Goal: Information Seeking & Learning: Learn about a topic

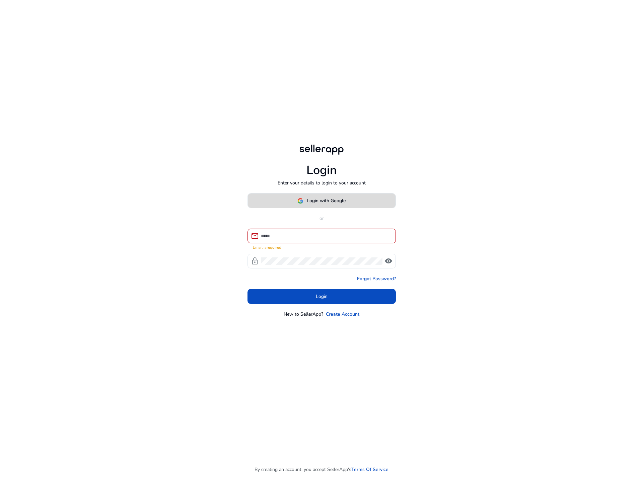
click at [316, 199] on span at bounding box center [322, 201] width 148 height 16
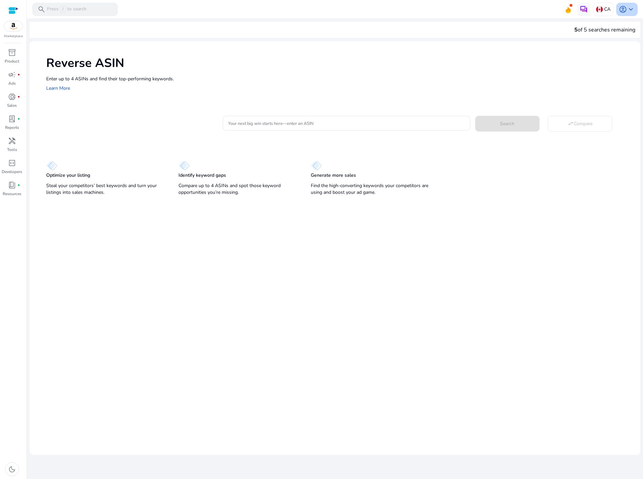
click at [627, 9] on span "keyboard_arrow_down" at bounding box center [631, 9] width 8 height 8
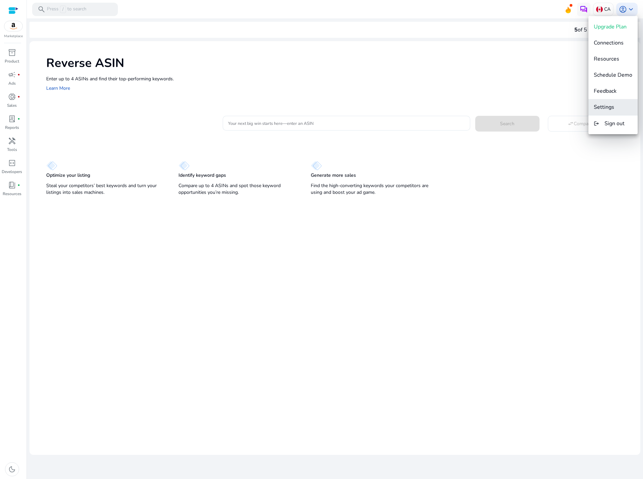
click at [609, 110] on span "Settings" at bounding box center [604, 106] width 20 height 7
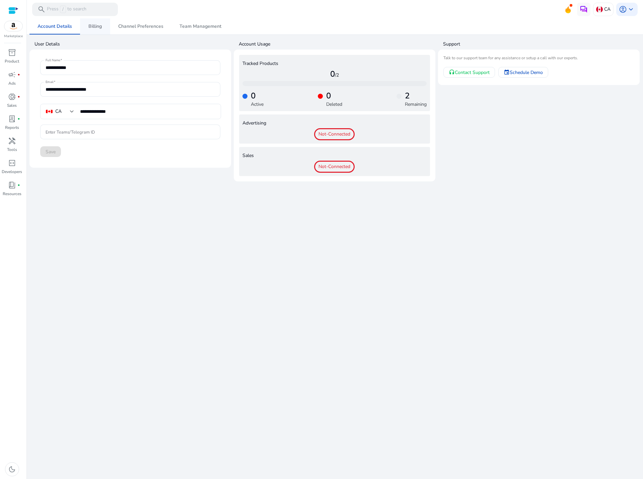
click at [97, 22] on span "Billing" at bounding box center [94, 26] width 13 height 16
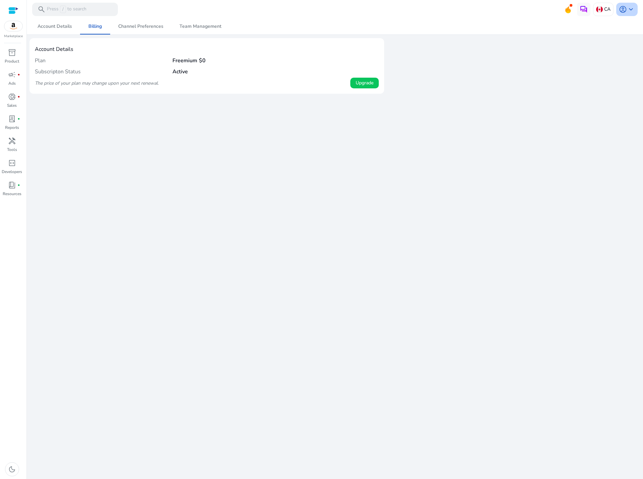
click at [623, 13] on span "account_circle" at bounding box center [623, 9] width 8 height 8
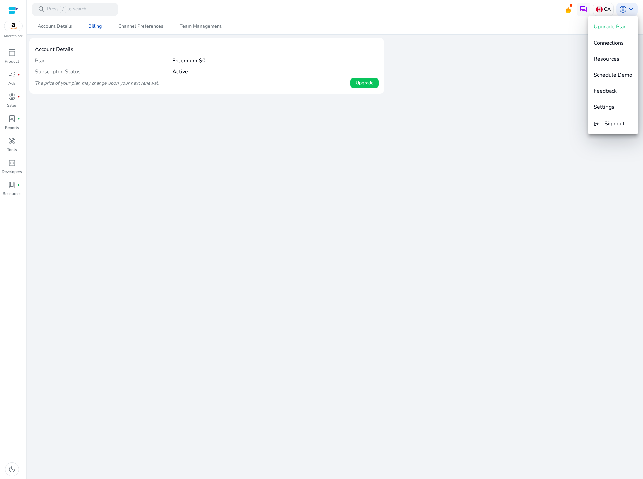
click at [508, 80] on div at bounding box center [321, 239] width 643 height 479
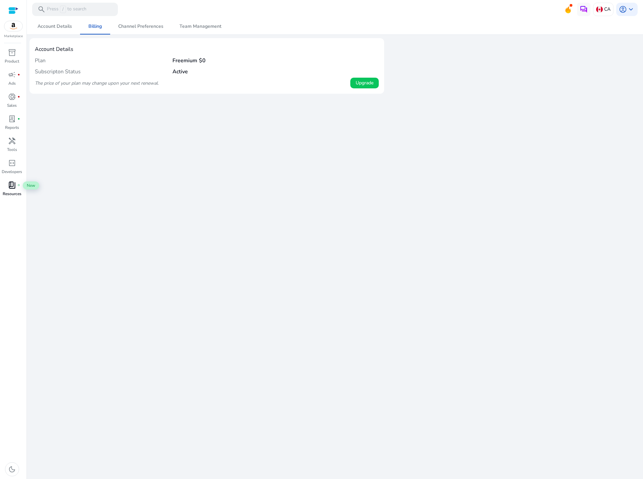
click at [11, 187] on span "book_4" at bounding box center [12, 185] width 8 height 8
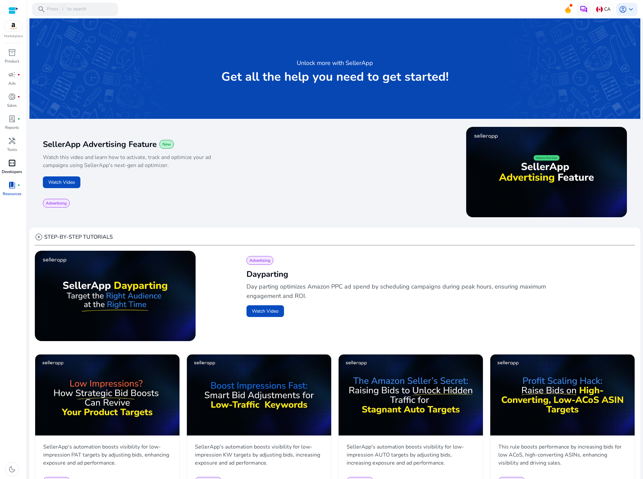
click at [9, 170] on p "Developers" at bounding box center [12, 172] width 20 height 6
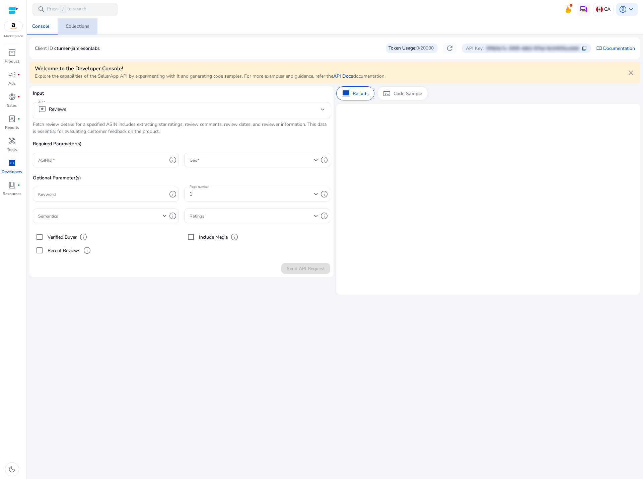
click at [75, 26] on div "Collections" at bounding box center [78, 26] width 24 height 5
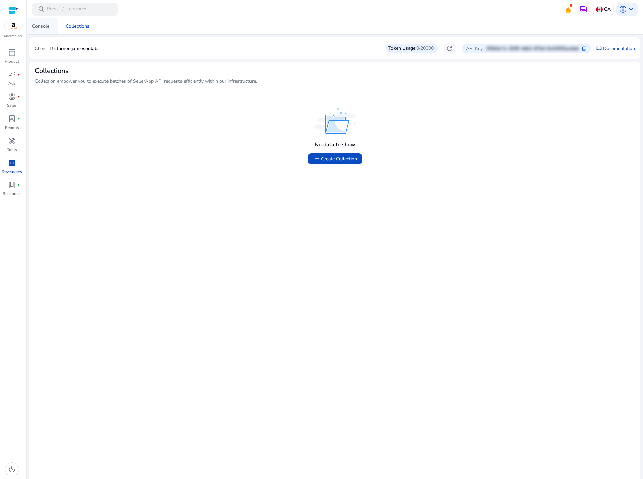
click at [43, 25] on div "Console" at bounding box center [40, 26] width 17 height 5
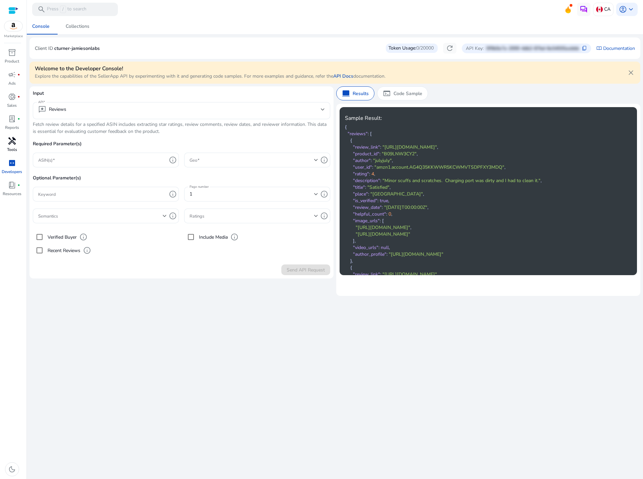
click at [11, 143] on span "handyman" at bounding box center [12, 141] width 8 height 8
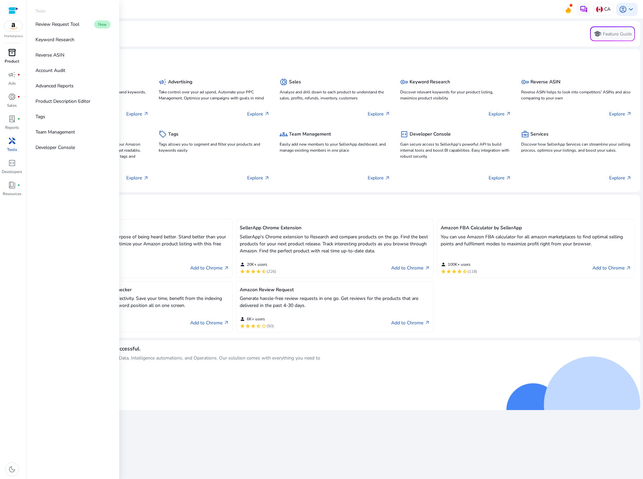
click at [15, 54] on span "inventory_2" at bounding box center [12, 53] width 8 height 8
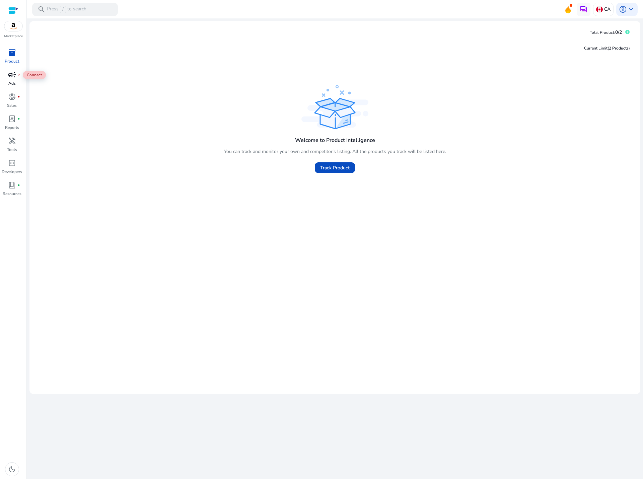
click at [14, 77] on span "campaign" at bounding box center [12, 75] width 8 height 8
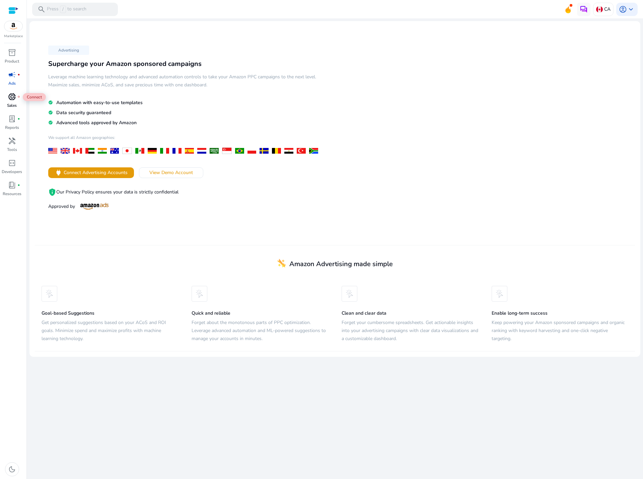
click at [14, 98] on span "donut_small" at bounding box center [12, 97] width 8 height 8
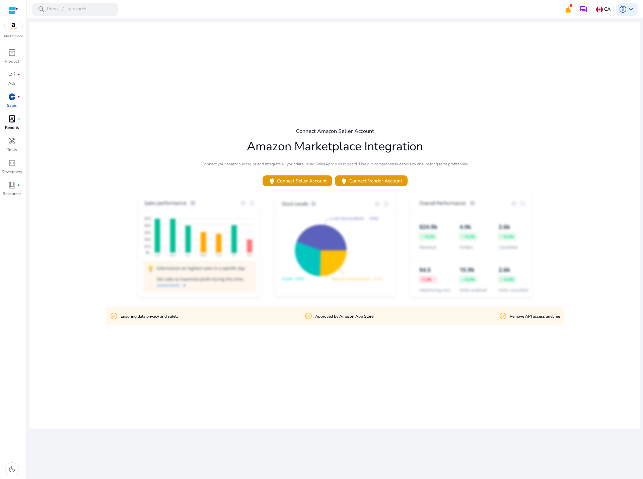
click at [13, 118] on span "lab_profile" at bounding box center [12, 119] width 8 height 8
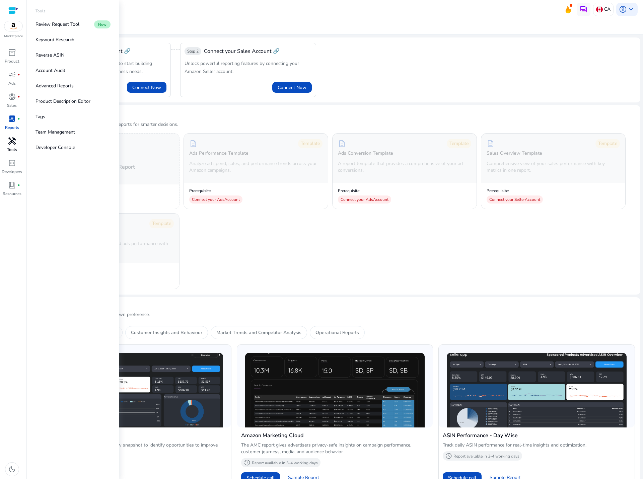
click at [13, 138] on span "handyman" at bounding box center [12, 141] width 8 height 8
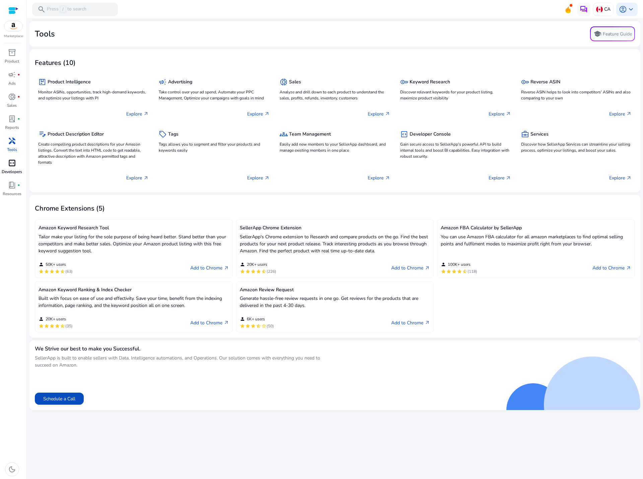
click at [14, 167] on span "code_blocks" at bounding box center [12, 163] width 8 height 8
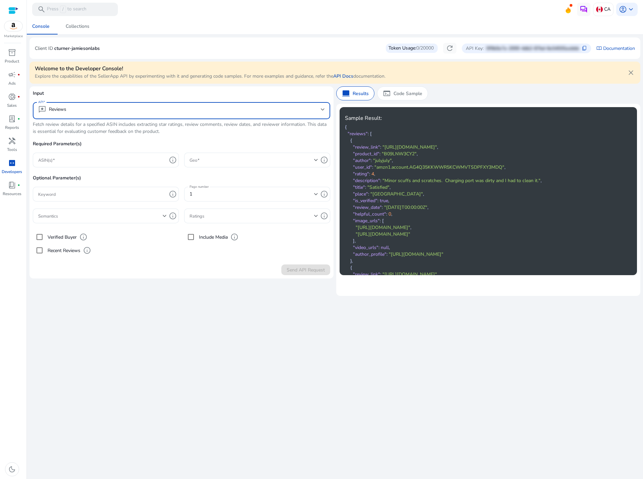
click at [249, 116] on mat-select "reviews Reviews" at bounding box center [181, 110] width 287 height 10
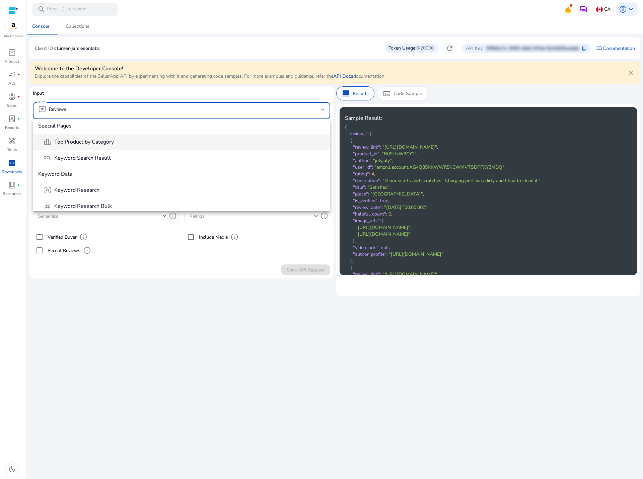
scroll to position [134, 0]
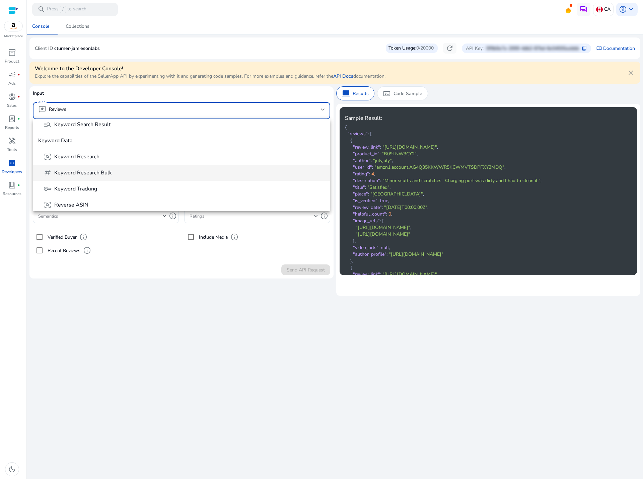
click at [154, 169] on span "tag Keyword Research Bulk" at bounding box center [184, 173] width 281 height 8
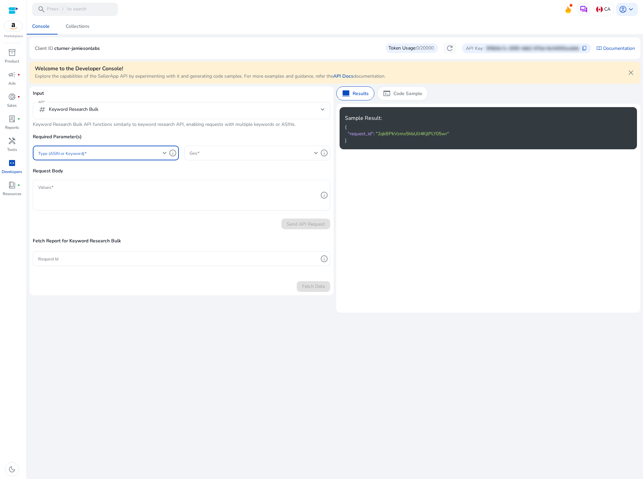
click at [120, 154] on span at bounding box center [100, 152] width 125 height 7
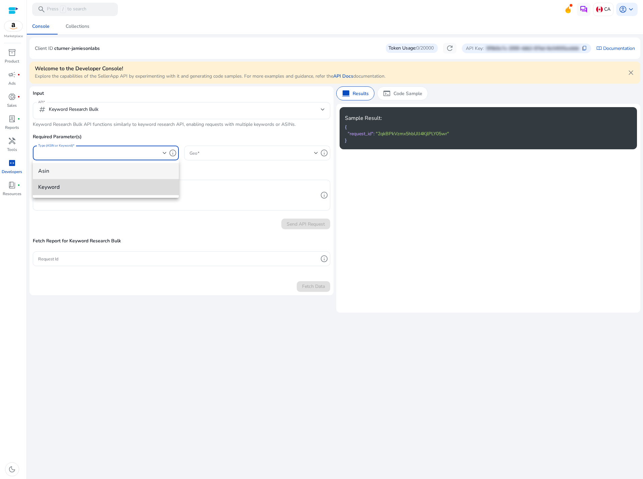
click at [105, 181] on mat-option "keyword" at bounding box center [106, 187] width 146 height 16
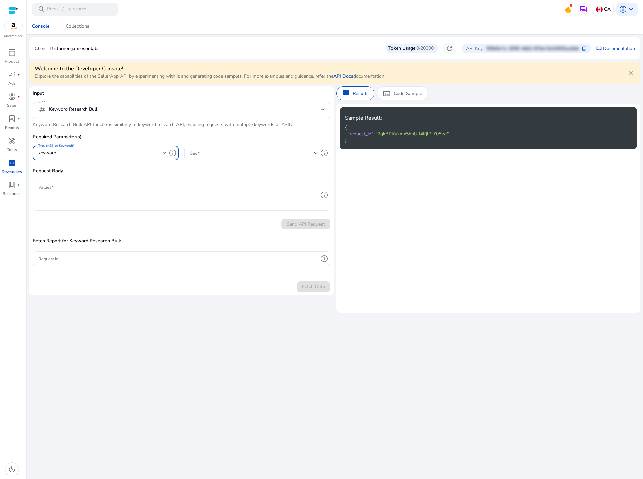
click at [219, 153] on span at bounding box center [252, 152] width 125 height 7
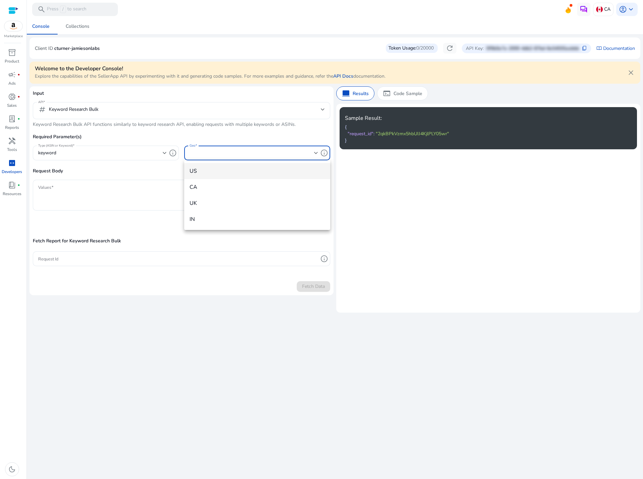
click at [210, 174] on span "US" at bounding box center [257, 170] width 135 height 7
click at [208, 151] on div "US" at bounding box center [252, 152] width 125 height 7
click at [204, 184] on span "CA" at bounding box center [257, 186] width 135 height 7
click at [125, 198] on textarea "Values" at bounding box center [178, 195] width 280 height 24
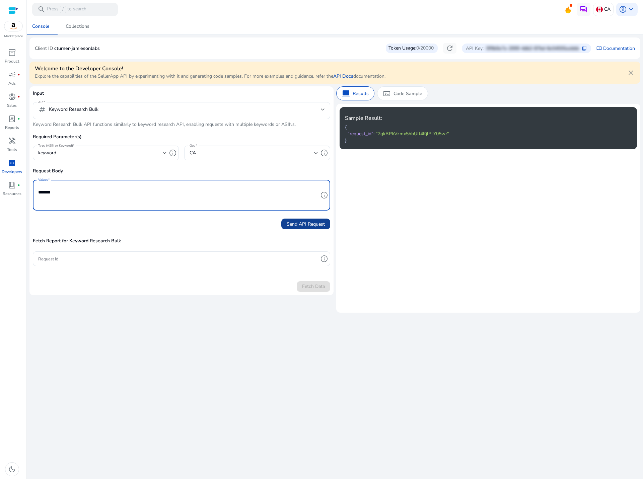
type textarea "*******"
click at [308, 224] on span "Send API Request" at bounding box center [306, 224] width 38 height 7
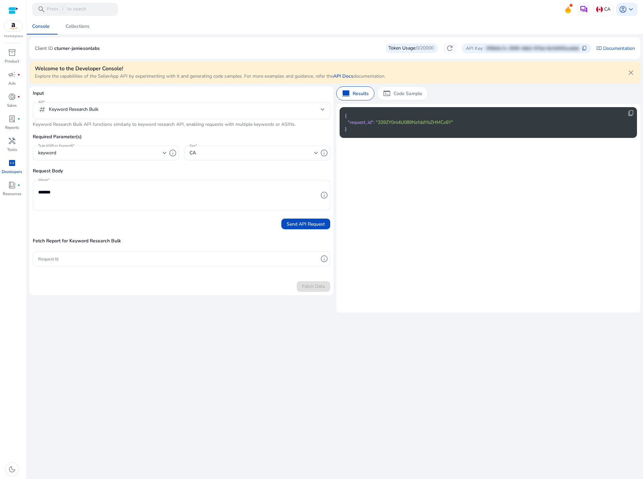
click at [272, 261] on input "Request Id" at bounding box center [178, 258] width 280 height 7
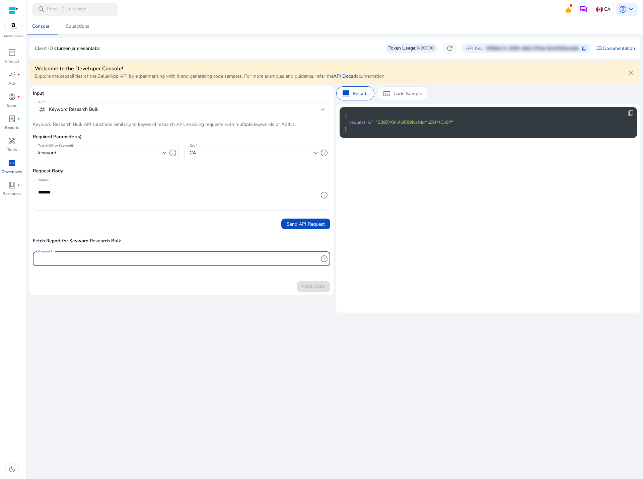
click at [405, 122] on span ""339ZY0nl4U089NzfddYbZHMCx6Y"" at bounding box center [414, 122] width 77 height 6
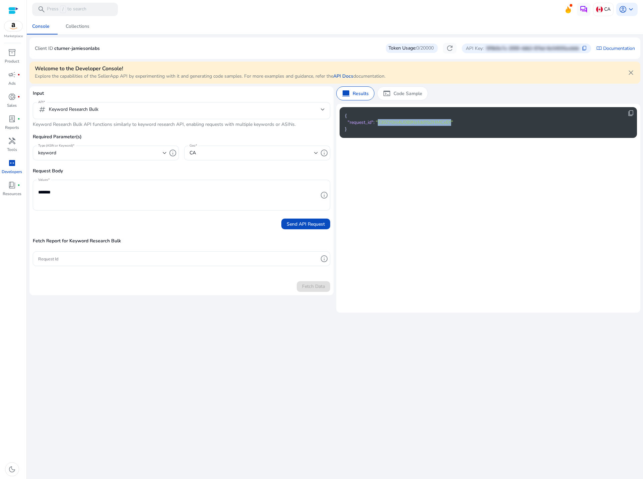
click at [405, 122] on span ""339ZY0nl4U089NzfddYbZHMCx6Y"" at bounding box center [414, 122] width 77 height 6
copy span "339ZY0nl4U089NzfddYbZHMCx6Y"
click at [79, 262] on input "Request Id" at bounding box center [178, 258] width 280 height 7
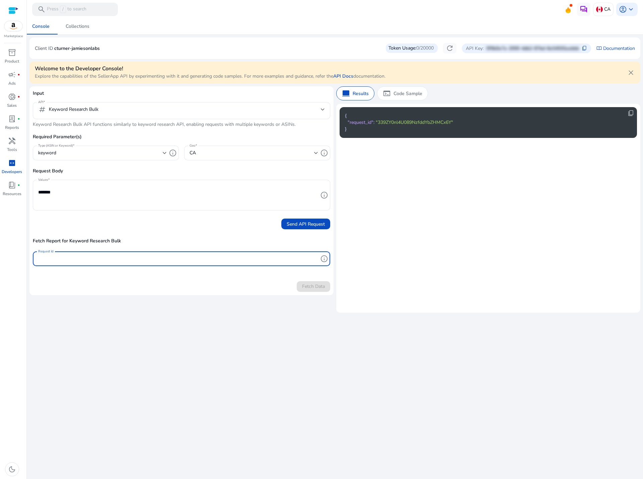
paste input "**********"
type input "**********"
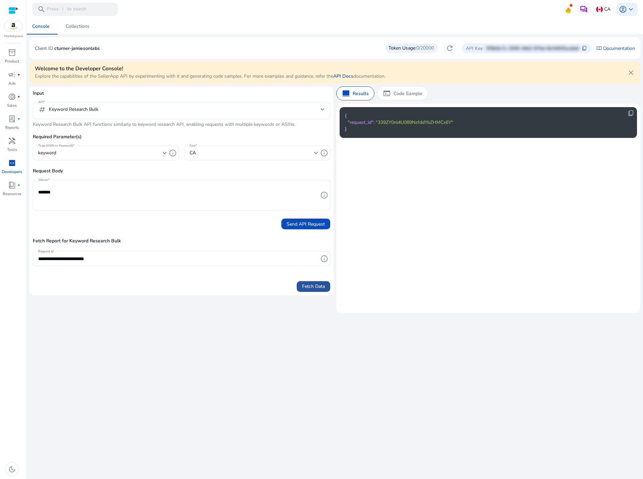
click at [312, 285] on span "Fetch Data" at bounding box center [313, 286] width 23 height 7
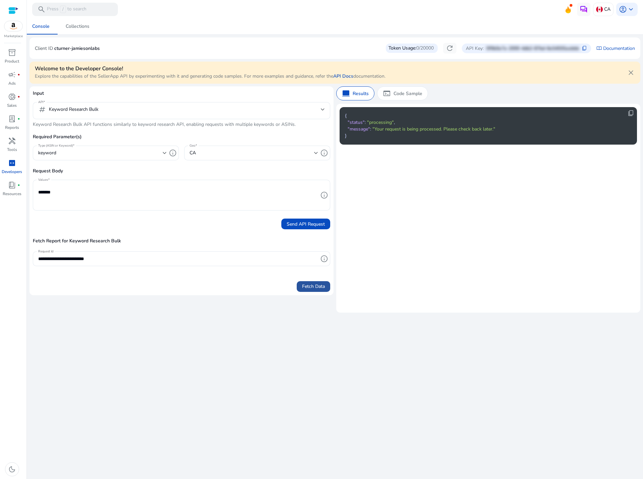
click at [312, 285] on span "Fetch Data" at bounding box center [313, 286] width 23 height 7
click at [631, 10] on span "keyboard_arrow_down" at bounding box center [631, 9] width 8 height 8
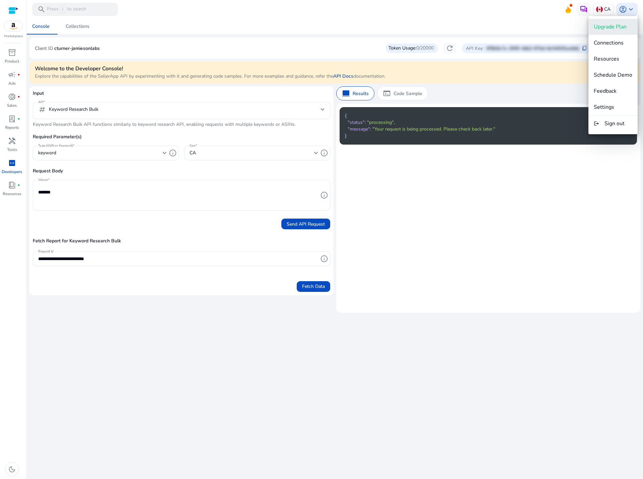
click at [607, 28] on span "Upgrade Plan" at bounding box center [610, 26] width 33 height 7
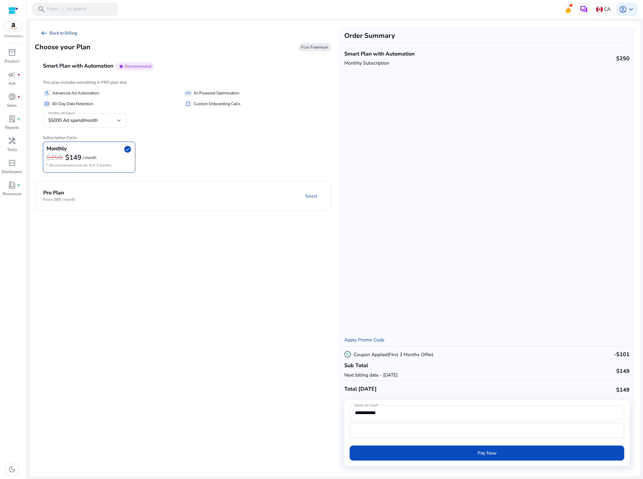
click at [62, 33] on link "arrow_left_alt Back to Billing" at bounding box center [59, 32] width 48 height 13
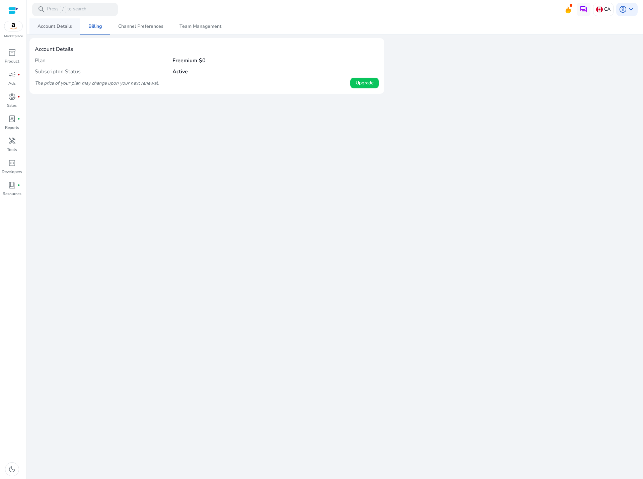
click at [53, 26] on span "Account Details" at bounding box center [55, 26] width 34 height 5
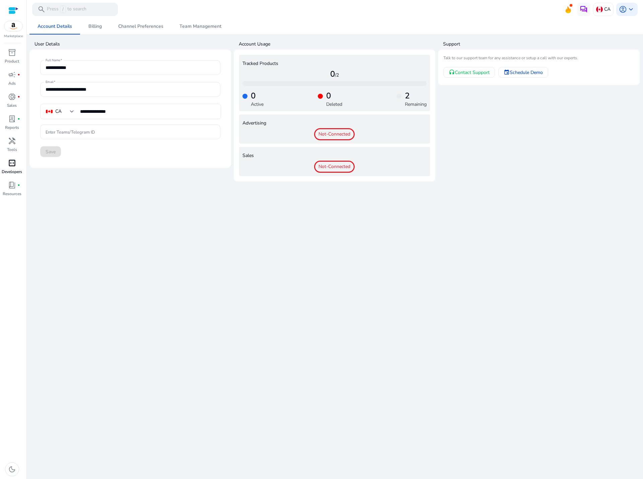
click at [13, 161] on span "code_blocks" at bounding box center [12, 163] width 8 height 8
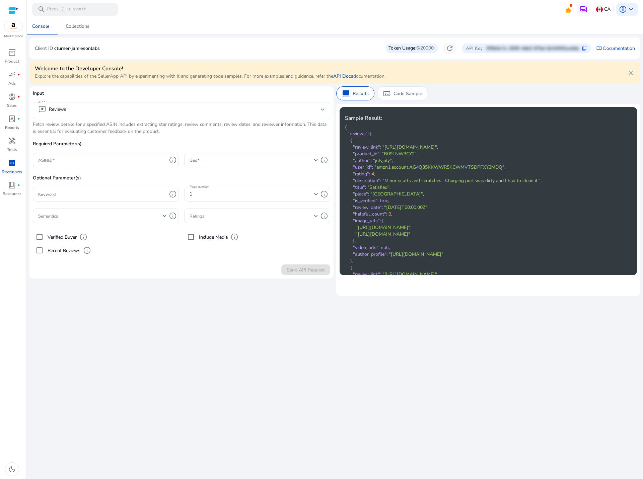
click at [66, 104] on div "reviews Reviews" at bounding box center [181, 110] width 287 height 17
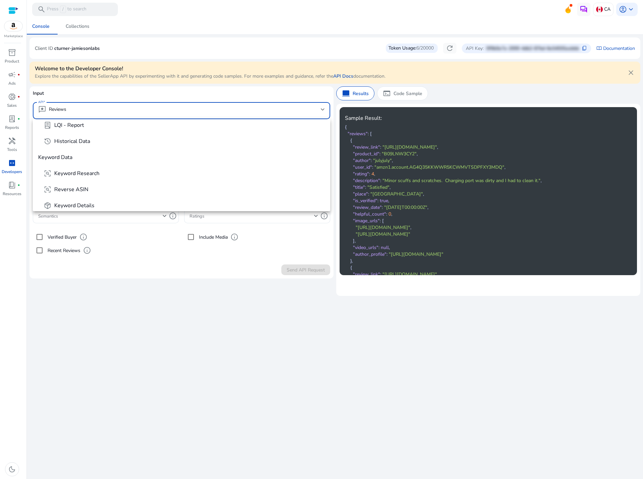
scroll to position [81, 0]
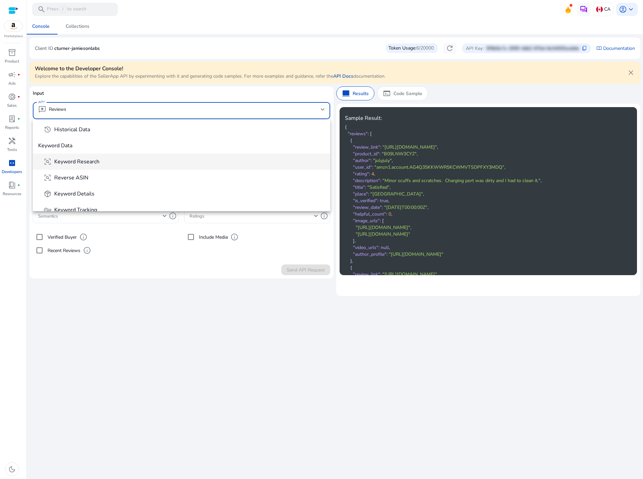
click at [83, 162] on span "Keyword Research" at bounding box center [76, 161] width 45 height 7
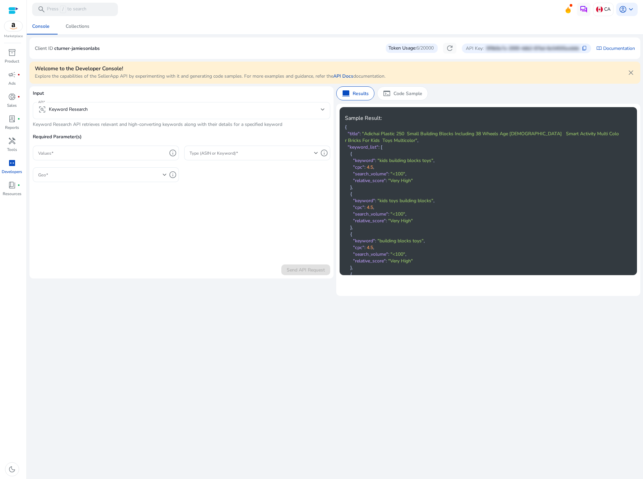
click at [78, 116] on div "frame_inspect Keyword Research" at bounding box center [181, 110] width 287 height 17
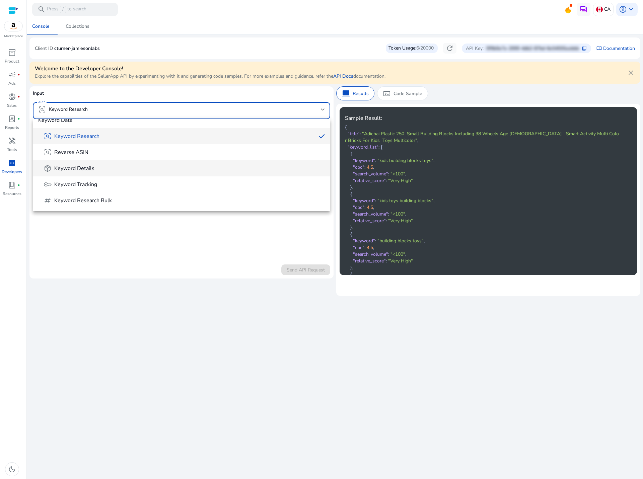
scroll to position [140, 0]
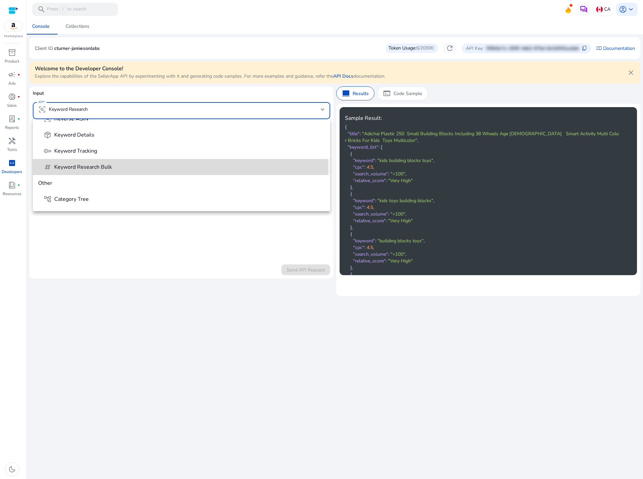
click at [114, 169] on span "tag Keyword Research Bulk" at bounding box center [184, 167] width 281 height 8
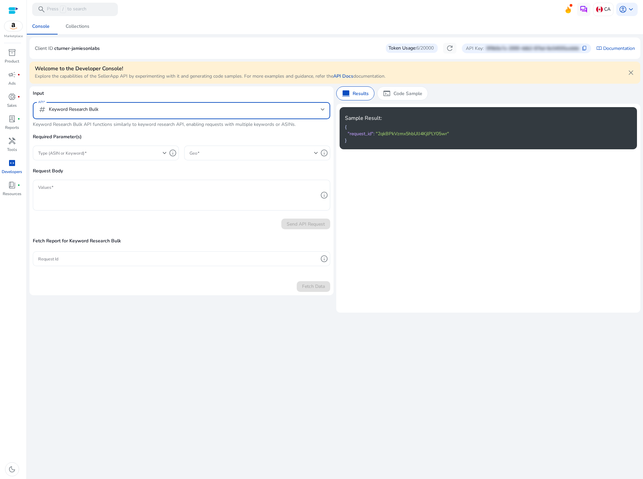
click at [65, 260] on input "Request Id" at bounding box center [178, 258] width 280 height 7
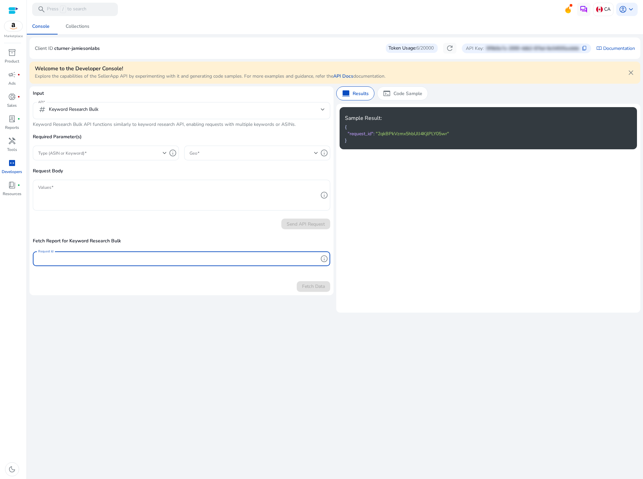
paste input "**********"
type input "**********"
click at [322, 287] on span "Fetch Data" at bounding box center [313, 286] width 23 height 7
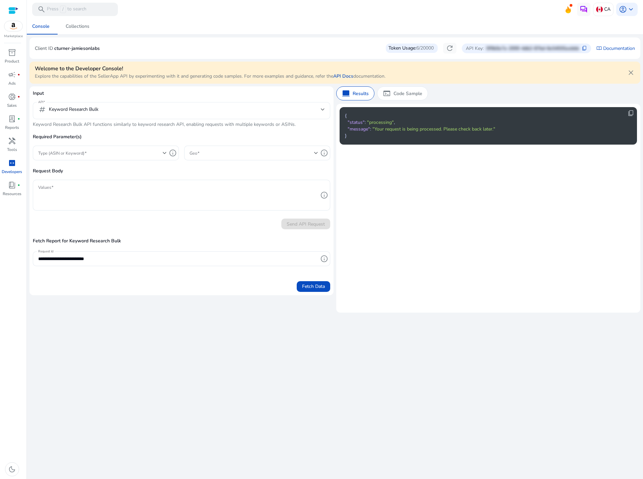
click at [83, 109] on div "tag Keyword Research Bulk" at bounding box center [68, 109] width 60 height 8
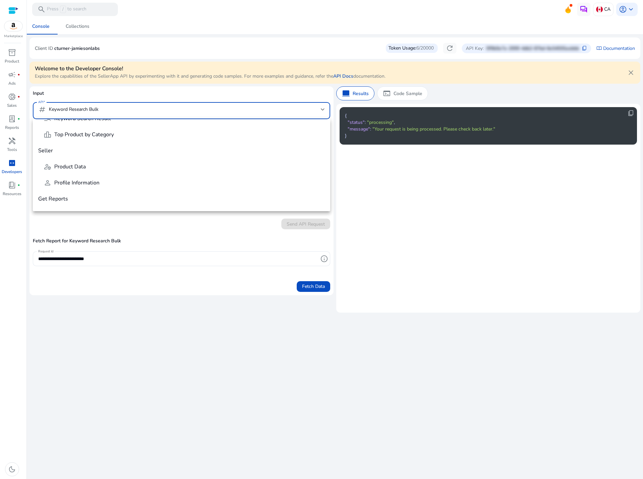
scroll to position [315, 0]
click at [141, 168] on span "lab_profile Keyword Research Bulk - Report" at bounding box center [184, 168] width 281 height 8
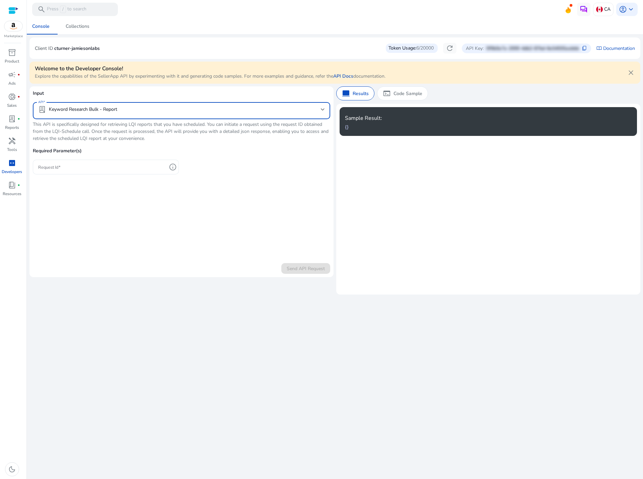
click at [91, 167] on input "Request Id" at bounding box center [102, 166] width 129 height 7
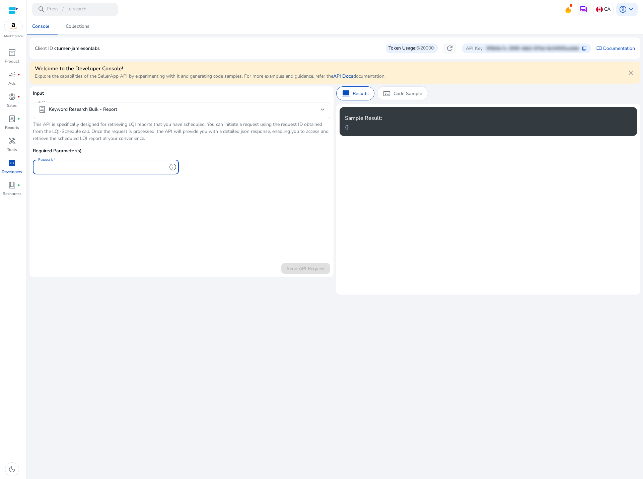
paste input "**********"
type input "**********"
click at [291, 268] on span "Send API Request" at bounding box center [306, 268] width 38 height 7
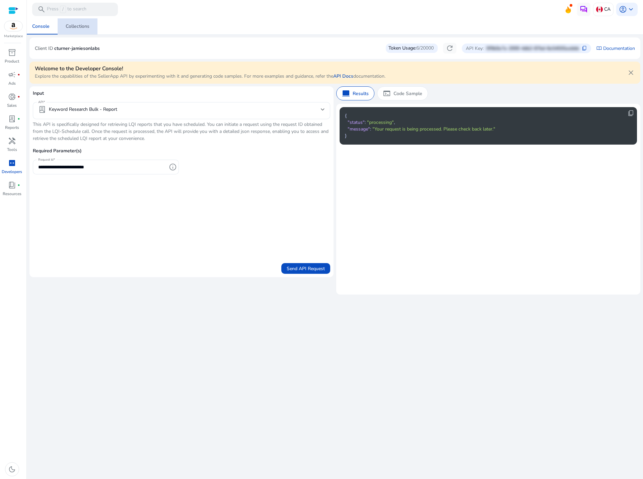
click at [76, 25] on div "Collections" at bounding box center [78, 26] width 24 height 5
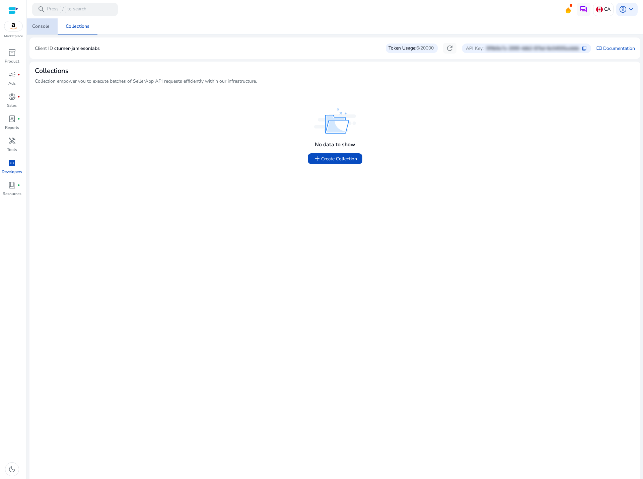
click at [40, 26] on div "Console" at bounding box center [40, 26] width 17 height 5
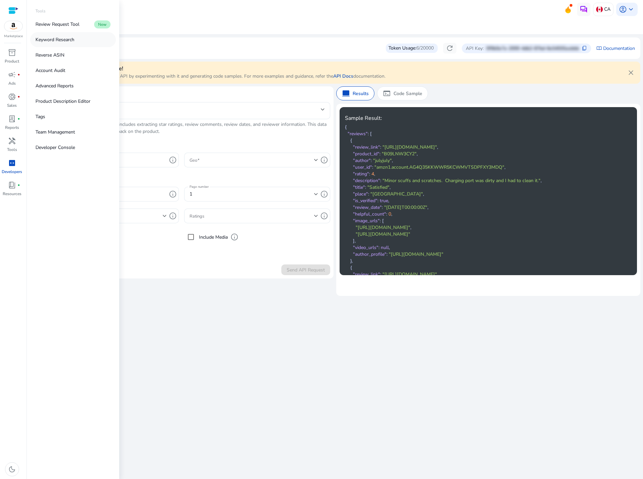
click at [61, 41] on p "Keyword Research" at bounding box center [54, 39] width 39 height 7
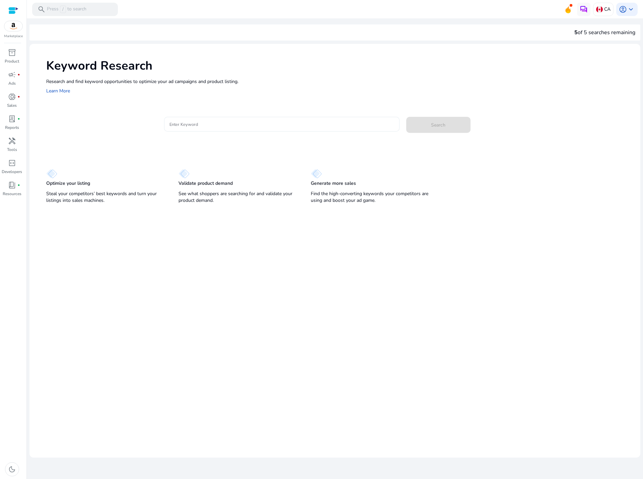
click at [208, 126] on input "Enter Keyword" at bounding box center [281, 124] width 225 height 7
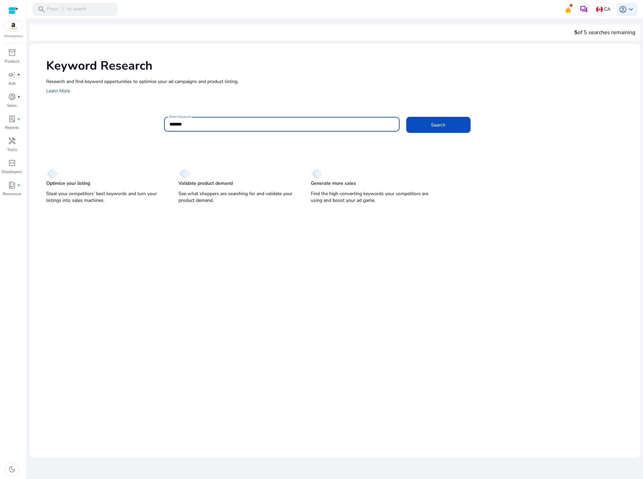
type input "*******"
click at [406, 117] on button "Search" at bounding box center [438, 125] width 64 height 16
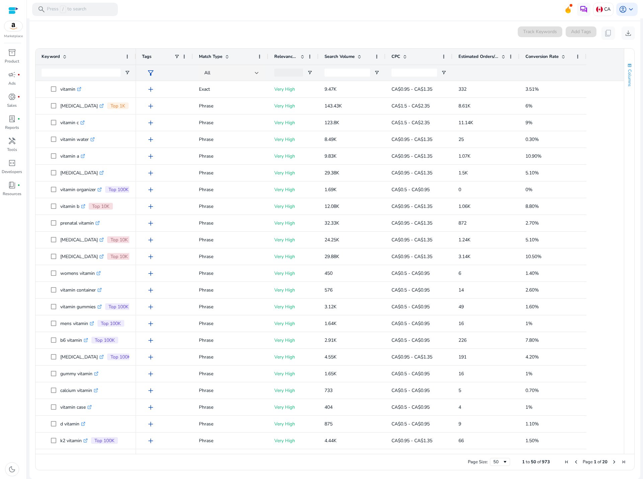
click at [629, 75] on span "Columns" at bounding box center [629, 77] width 6 height 17
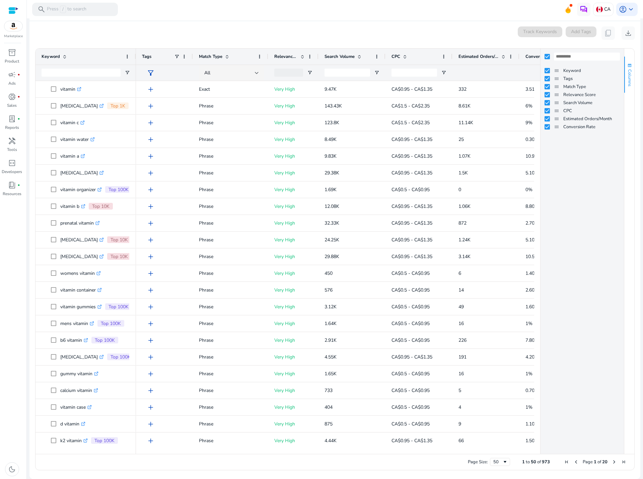
click at [629, 75] on span "Columns" at bounding box center [629, 77] width 6 height 17
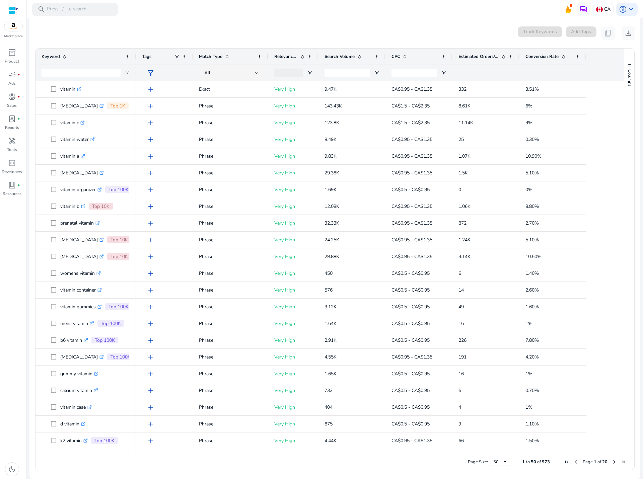
click at [361, 57] on span at bounding box center [359, 56] width 5 height 5
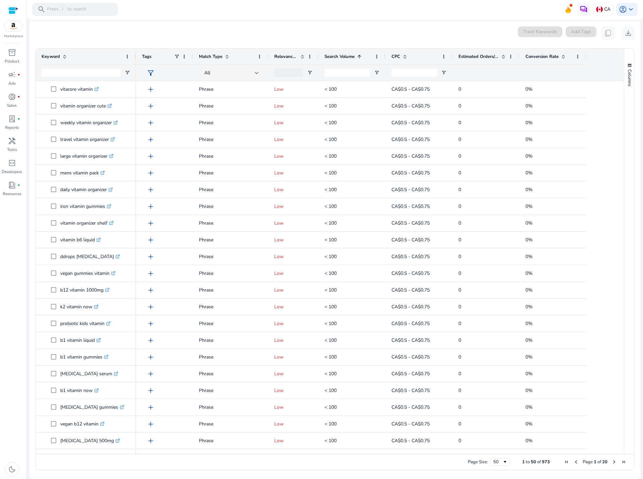
click at [361, 57] on span at bounding box center [359, 56] width 5 height 5
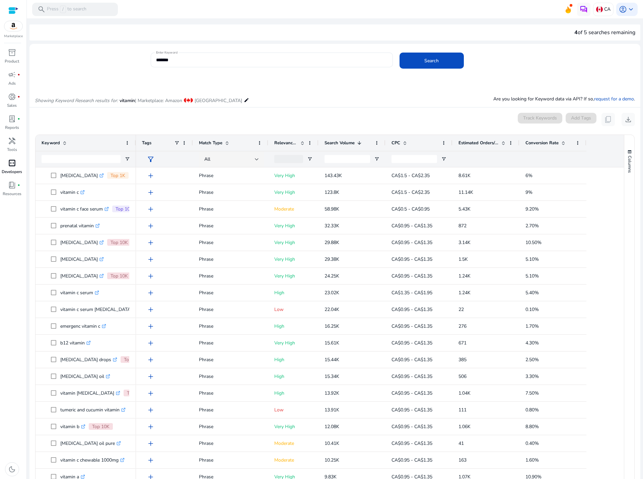
click at [15, 168] on link "code_blocks Developers" at bounding box center [12, 169] width 24 height 22
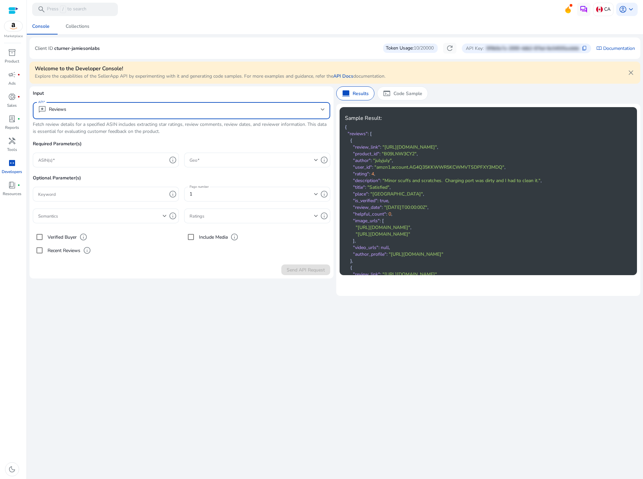
click at [73, 108] on mat-select-trigger "reviews Reviews" at bounding box center [179, 109] width 283 height 8
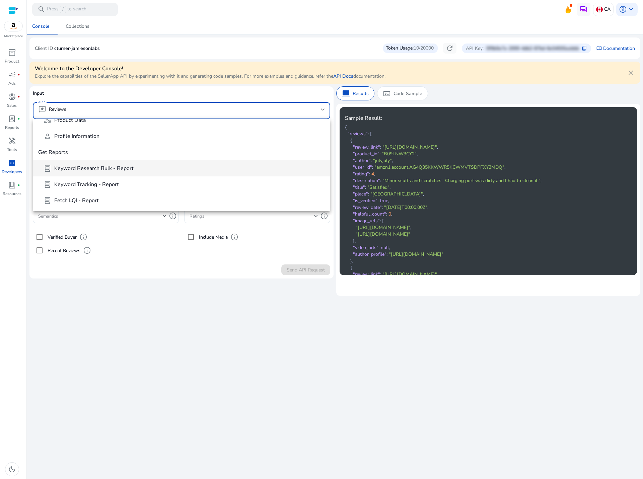
click at [101, 169] on span "Keyword Research Bulk - Report" at bounding box center [93, 168] width 79 height 7
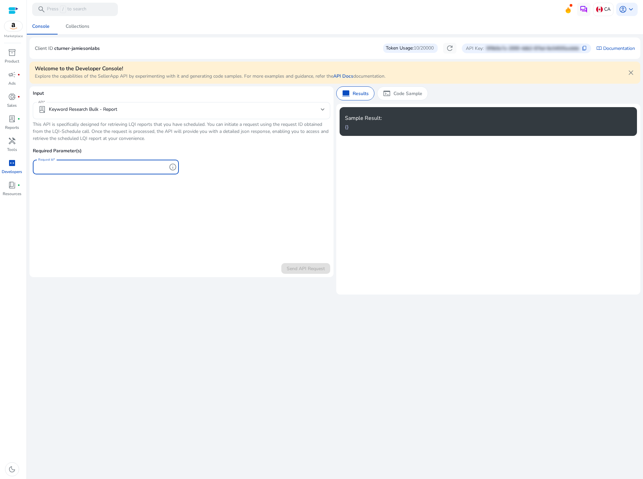
paste input "**********"
type input "**********"
click at [319, 270] on span "Send API Request" at bounding box center [306, 268] width 38 height 7
